Goal: Transaction & Acquisition: Purchase product/service

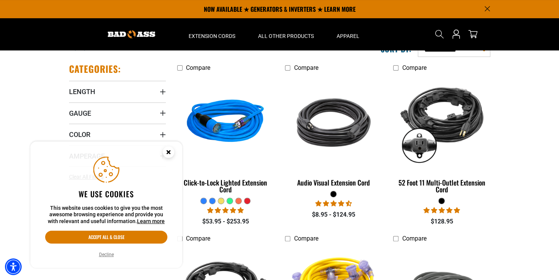
scroll to position [152, 0]
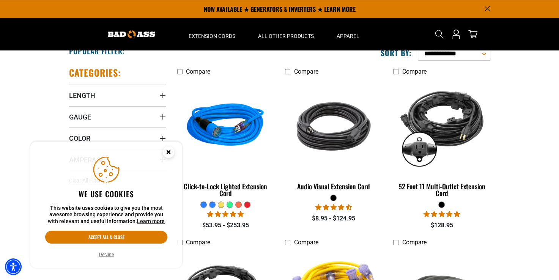
click at [170, 151] on icon "Cookie Consent" at bounding box center [168, 152] width 3 height 3
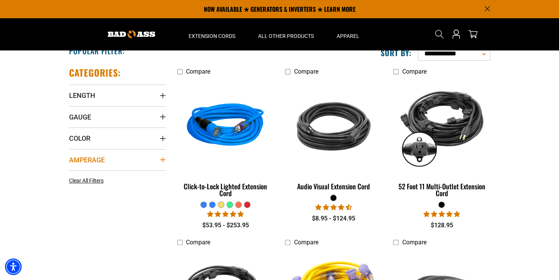
click at [158, 160] on summary "Amperage" at bounding box center [117, 159] width 97 height 21
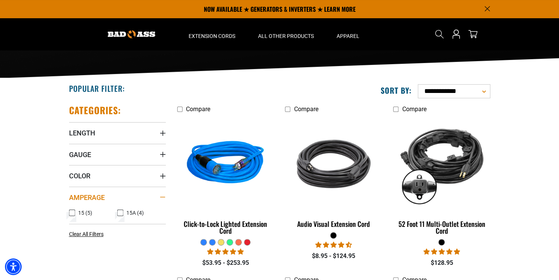
scroll to position [114, 0]
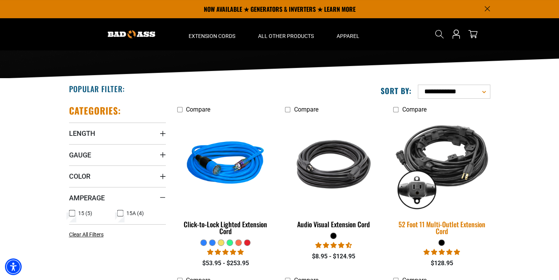
click at [465, 163] on img at bounding box center [442, 164] width 106 height 97
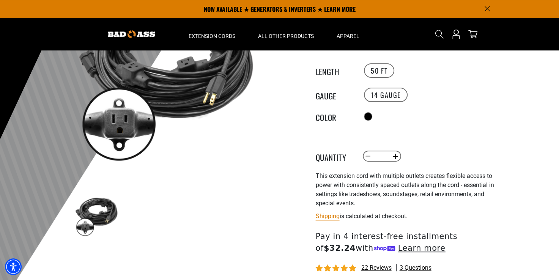
scroll to position [76, 0]
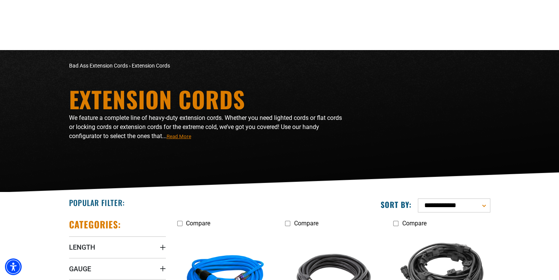
scroll to position [190, 0]
